Goal: Find specific page/section: Find specific page/section

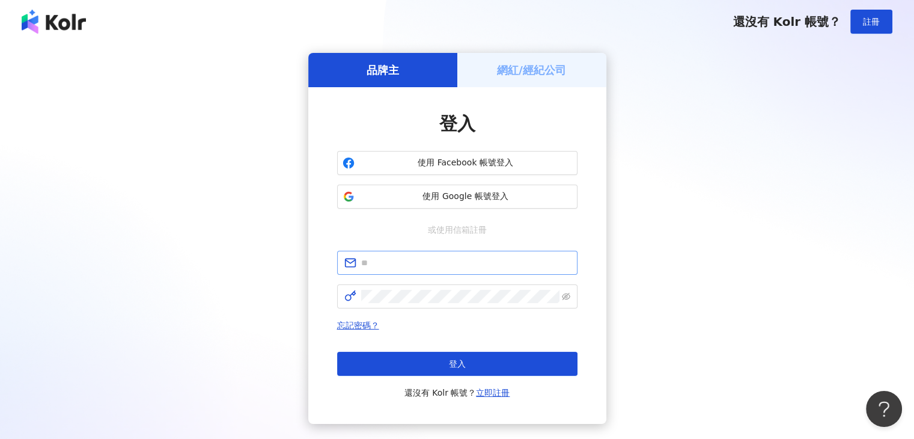
type input "**********"
click button "登入" at bounding box center [457, 364] width 240 height 24
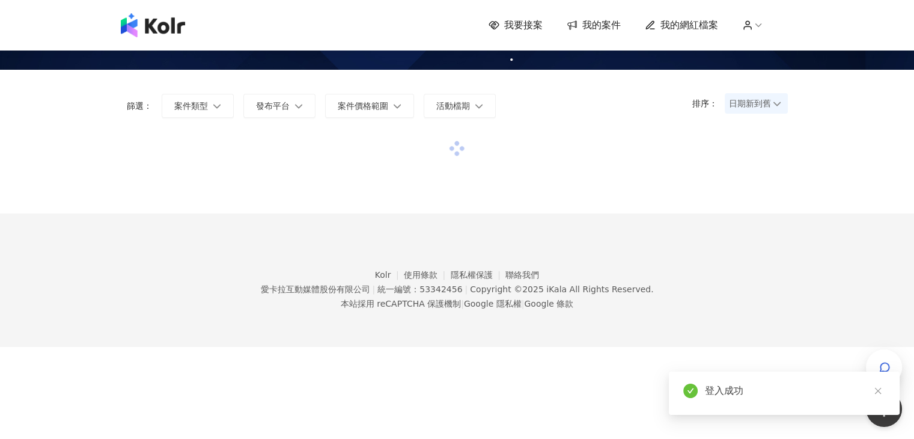
scroll to position [55, 0]
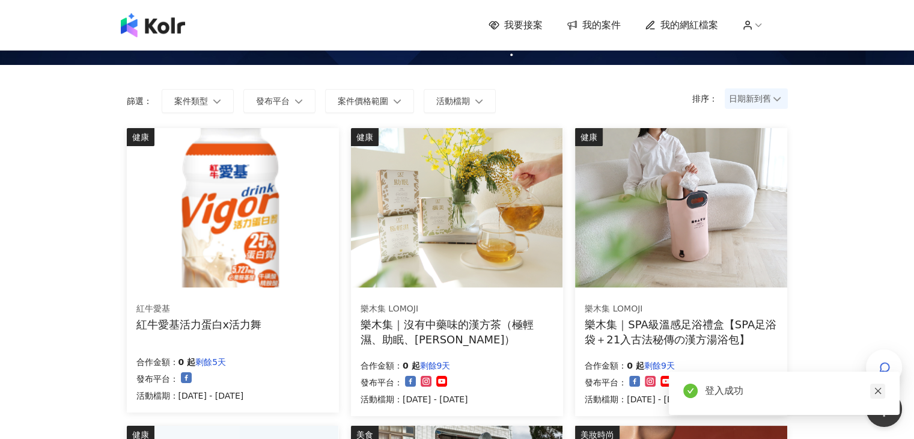
click at [877, 395] on link at bounding box center [877, 390] width 15 height 15
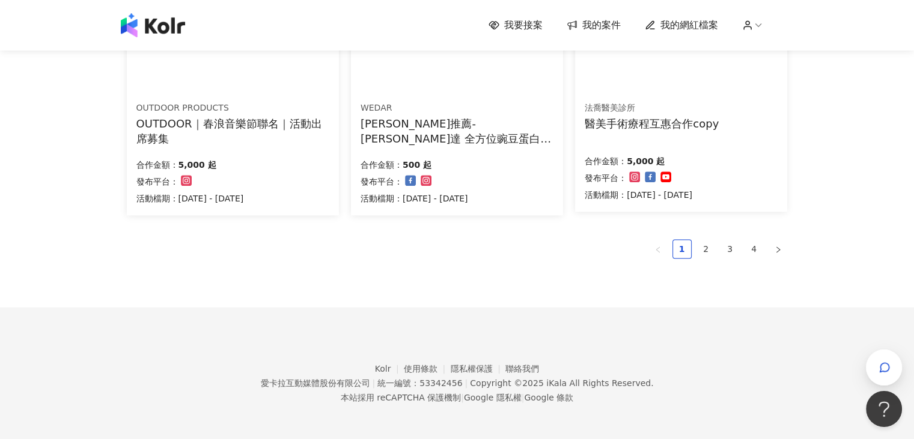
scroll to position [852, 0]
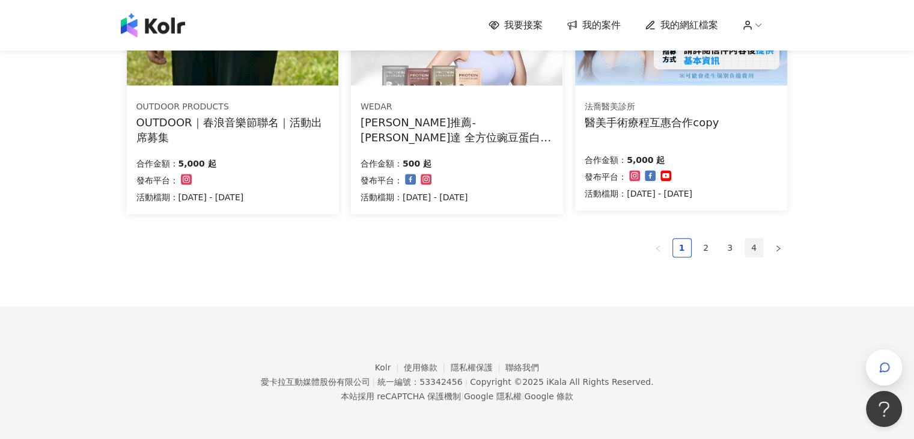
click at [751, 252] on link "4" at bounding box center [754, 248] width 18 height 18
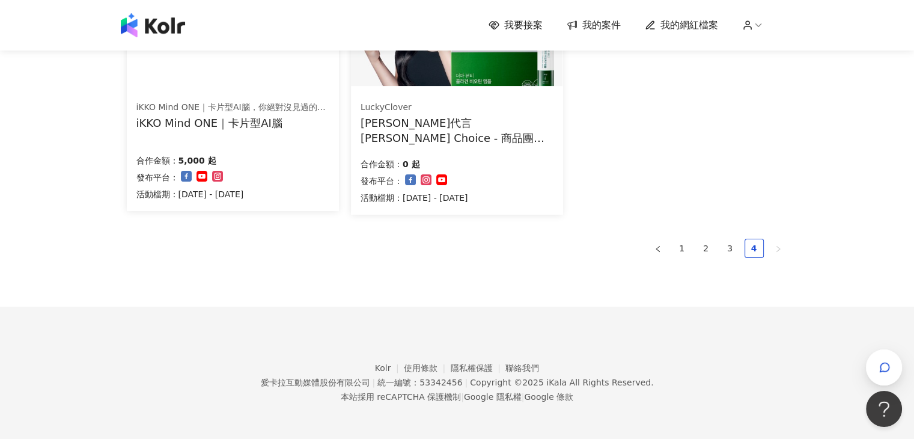
scroll to position [257, 0]
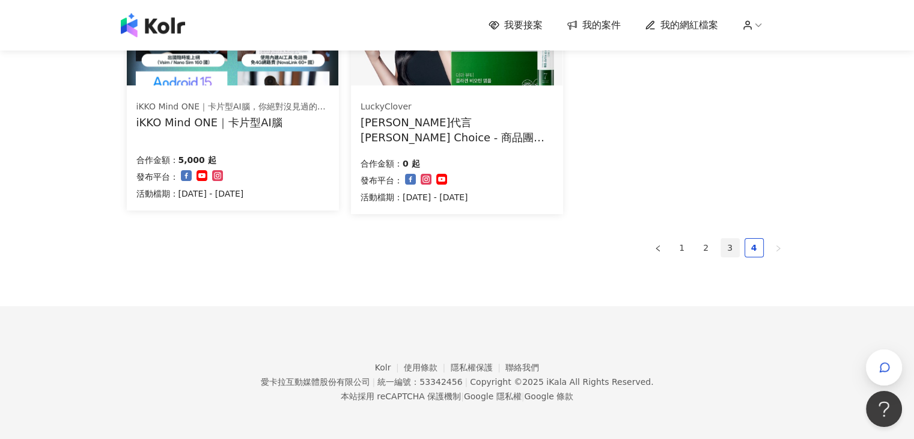
click at [730, 247] on link "3" at bounding box center [730, 248] width 18 height 18
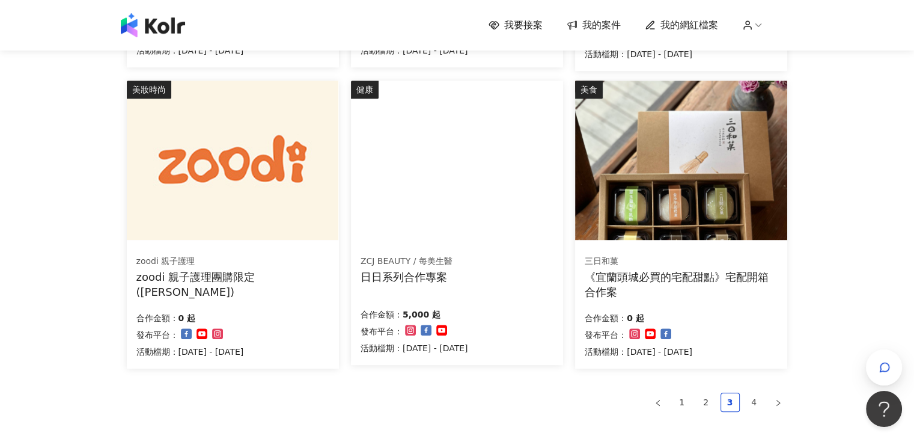
scroll to position [678, 0]
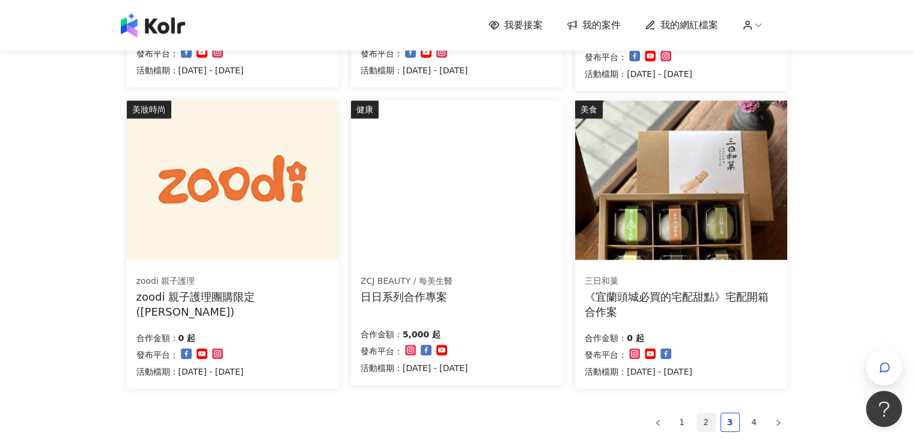
click at [711, 421] on link "2" at bounding box center [706, 422] width 18 height 18
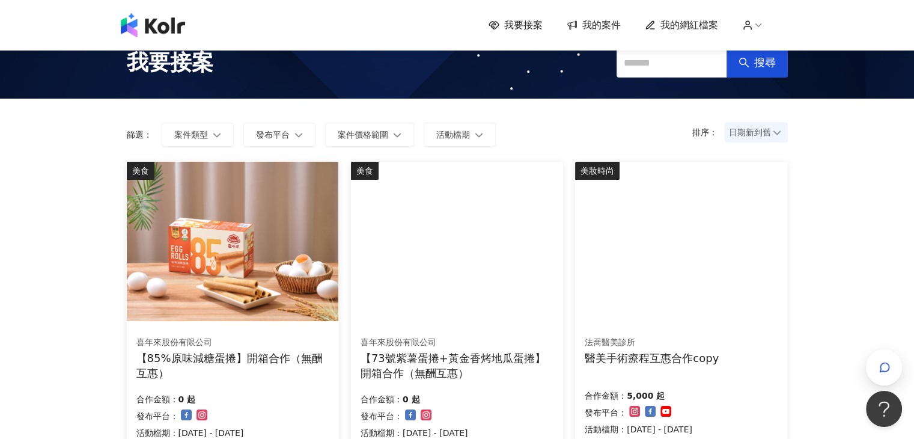
scroll to position [0, 0]
